Goal: Navigation & Orientation: Find specific page/section

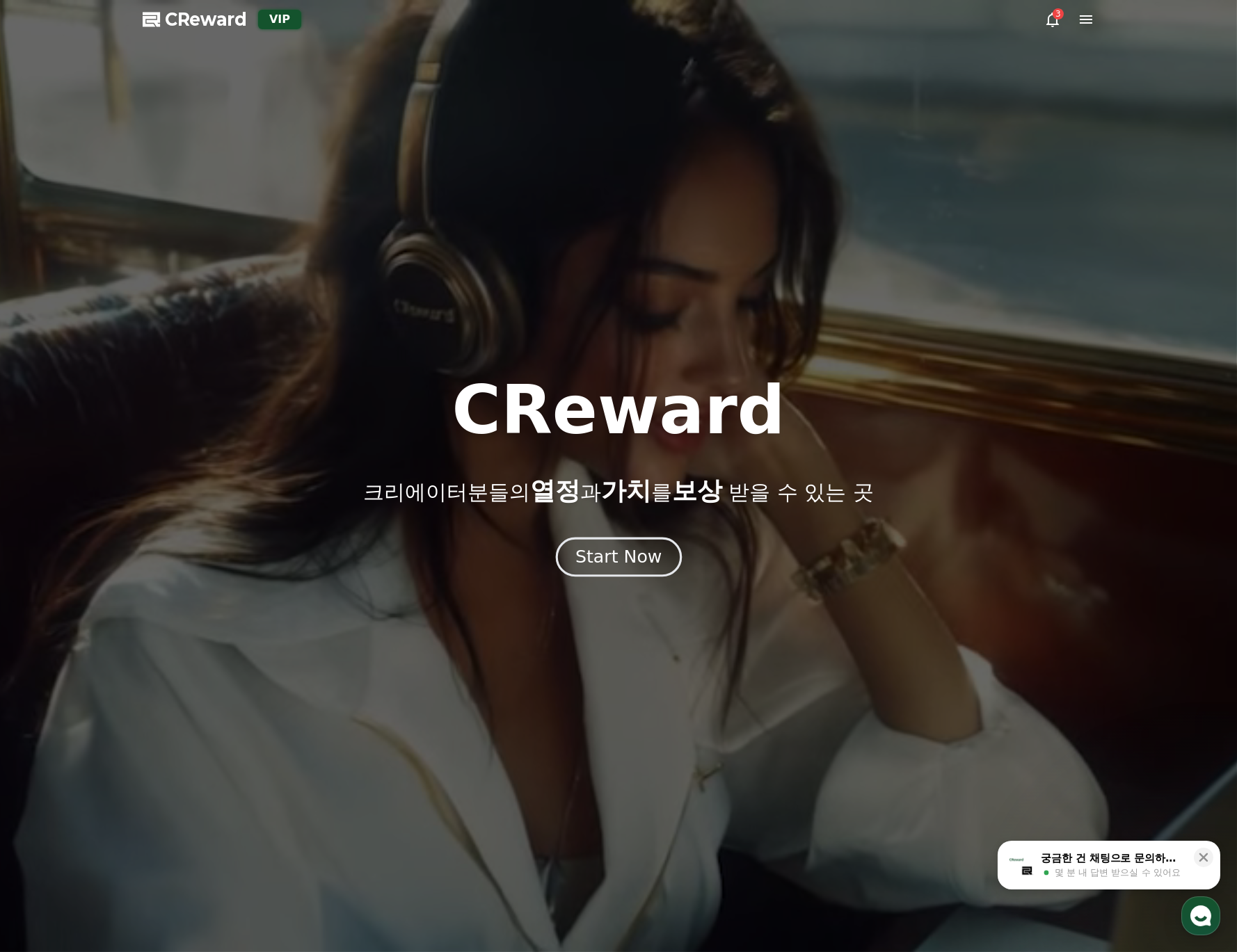
click at [624, 562] on div "Start Now" at bounding box center [619, 557] width 87 height 23
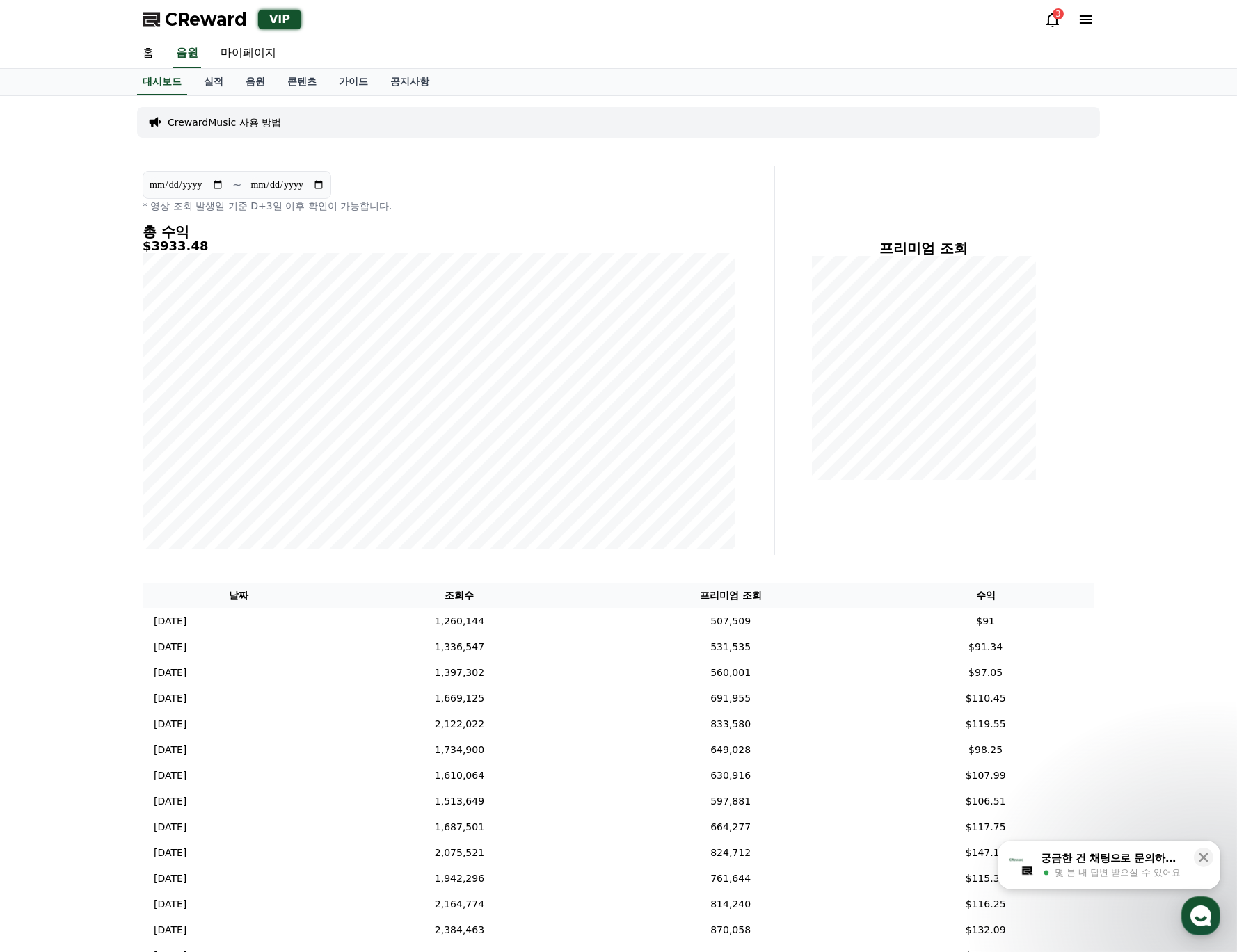
click at [1051, 22] on icon at bounding box center [1052, 19] width 17 height 17
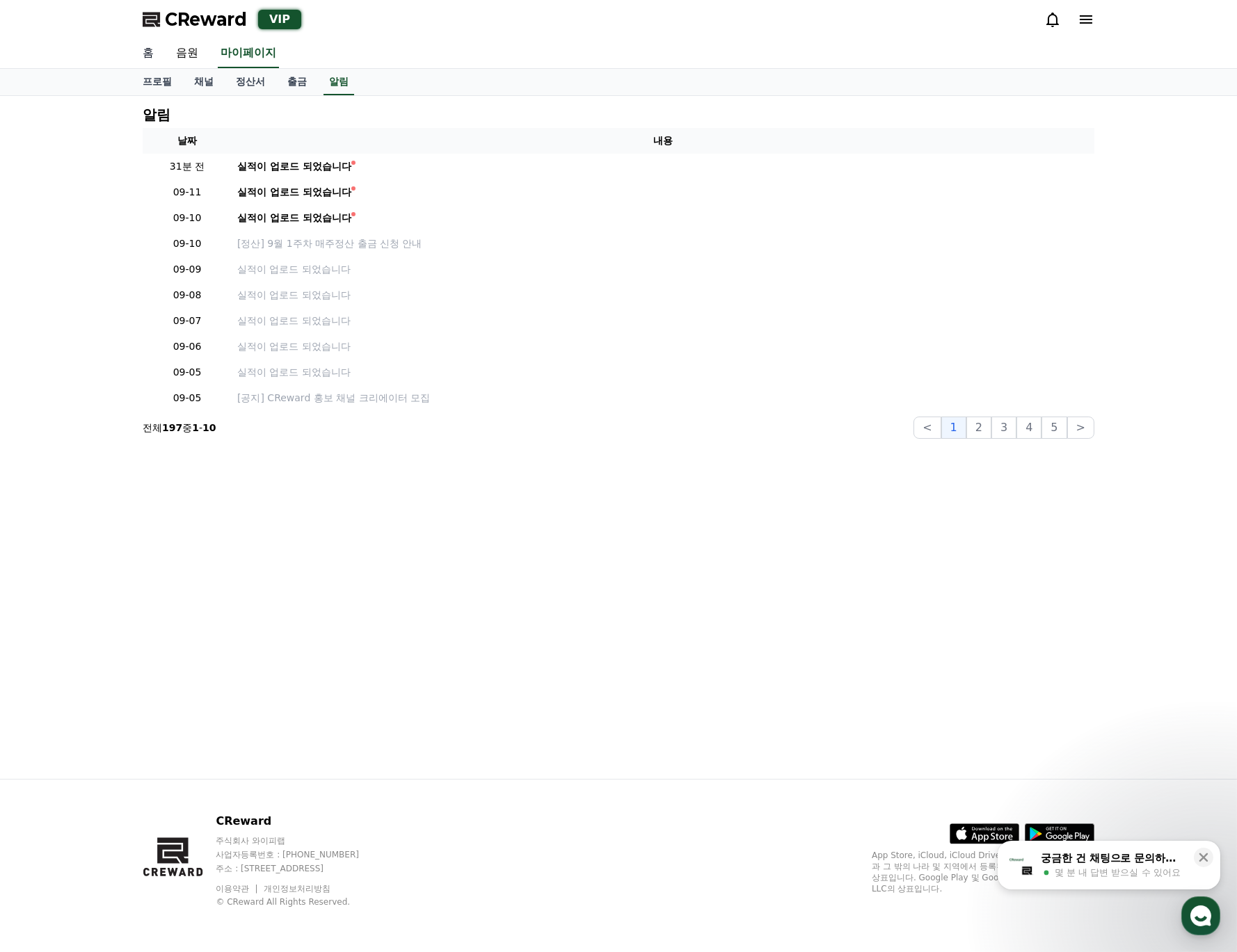
click at [147, 51] on link "홈" at bounding box center [148, 53] width 33 height 29
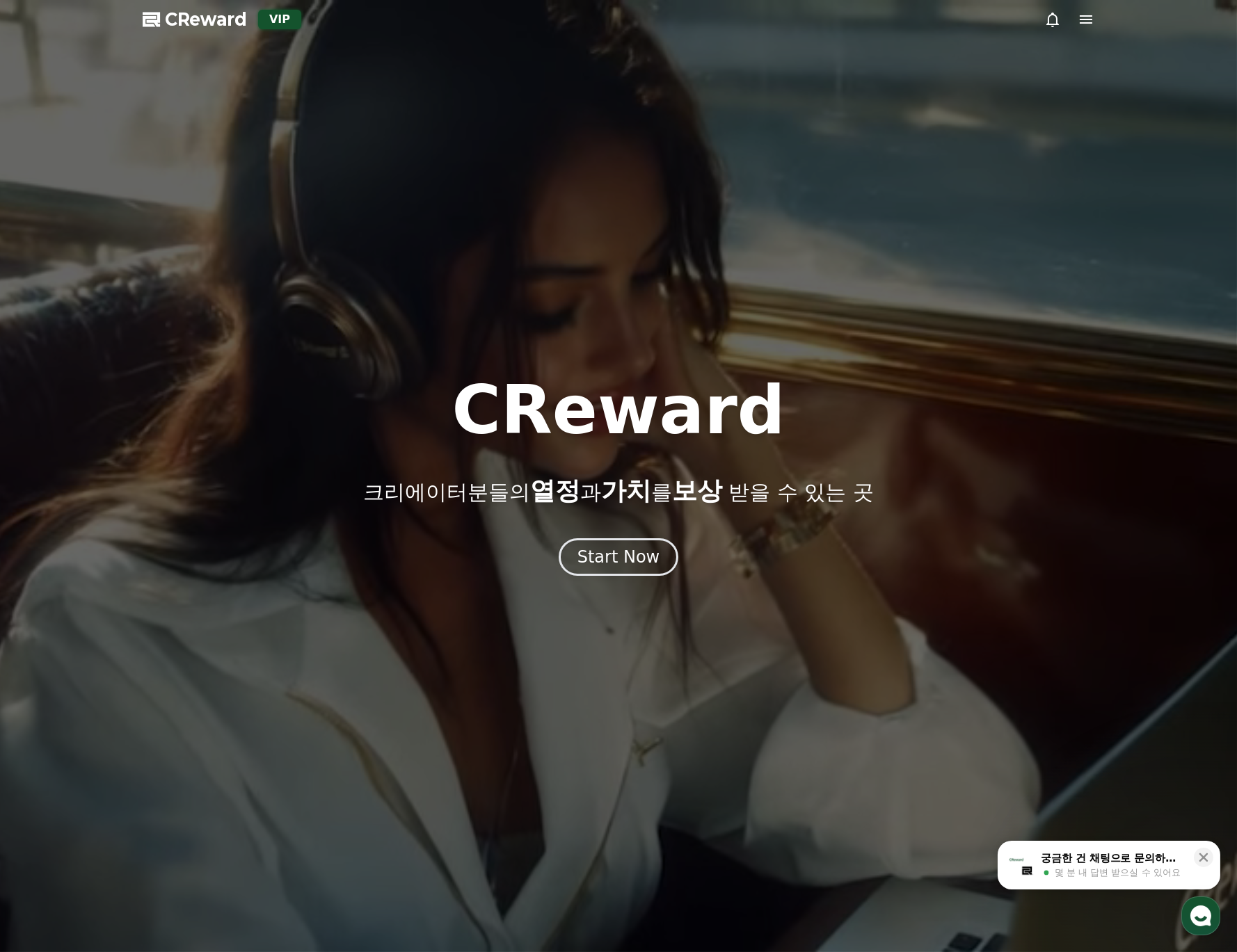
click at [612, 232] on div at bounding box center [618, 476] width 1237 height 952
